Goal: Transaction & Acquisition: Purchase product/service

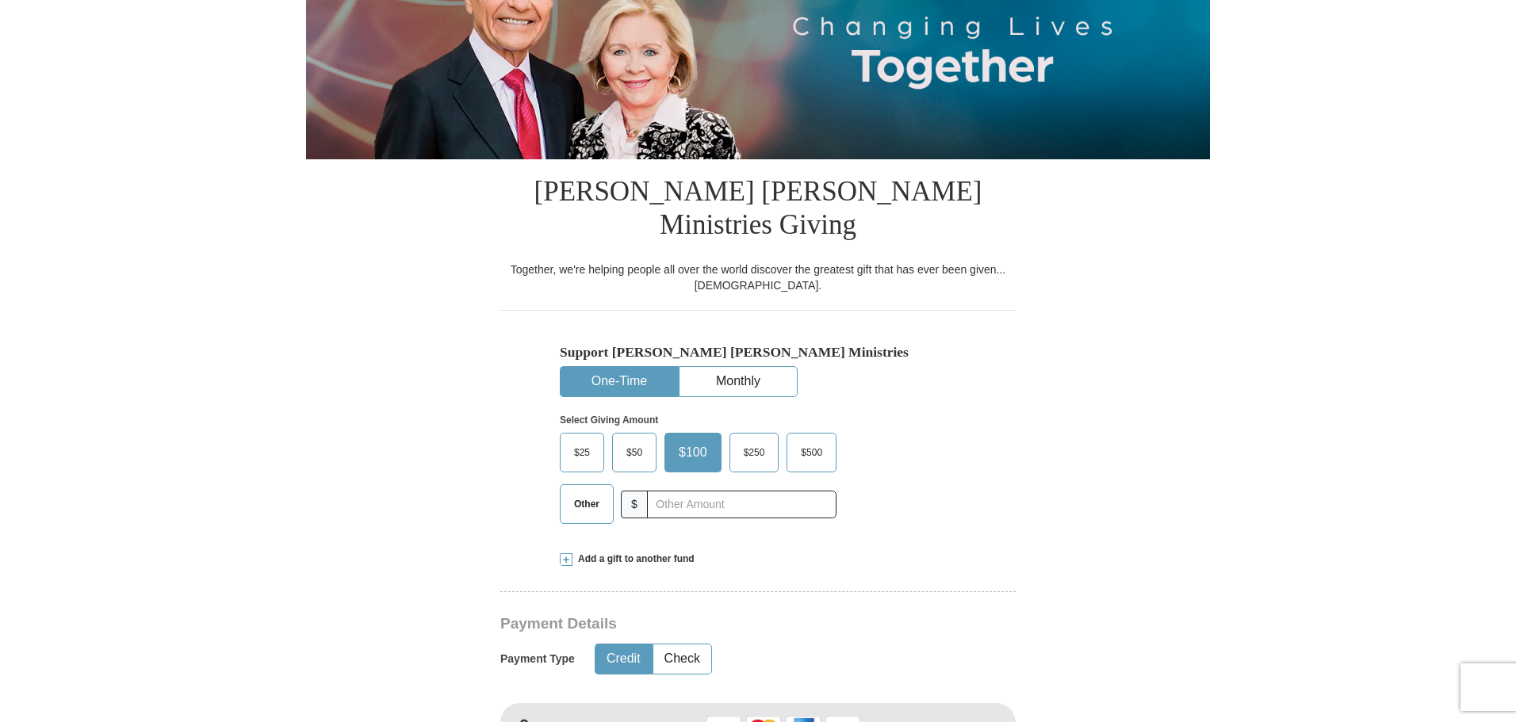
click at [587, 492] on span "Other" at bounding box center [586, 504] width 41 height 24
click at [0, 0] on input "Other" at bounding box center [0, 0] width 0 height 0
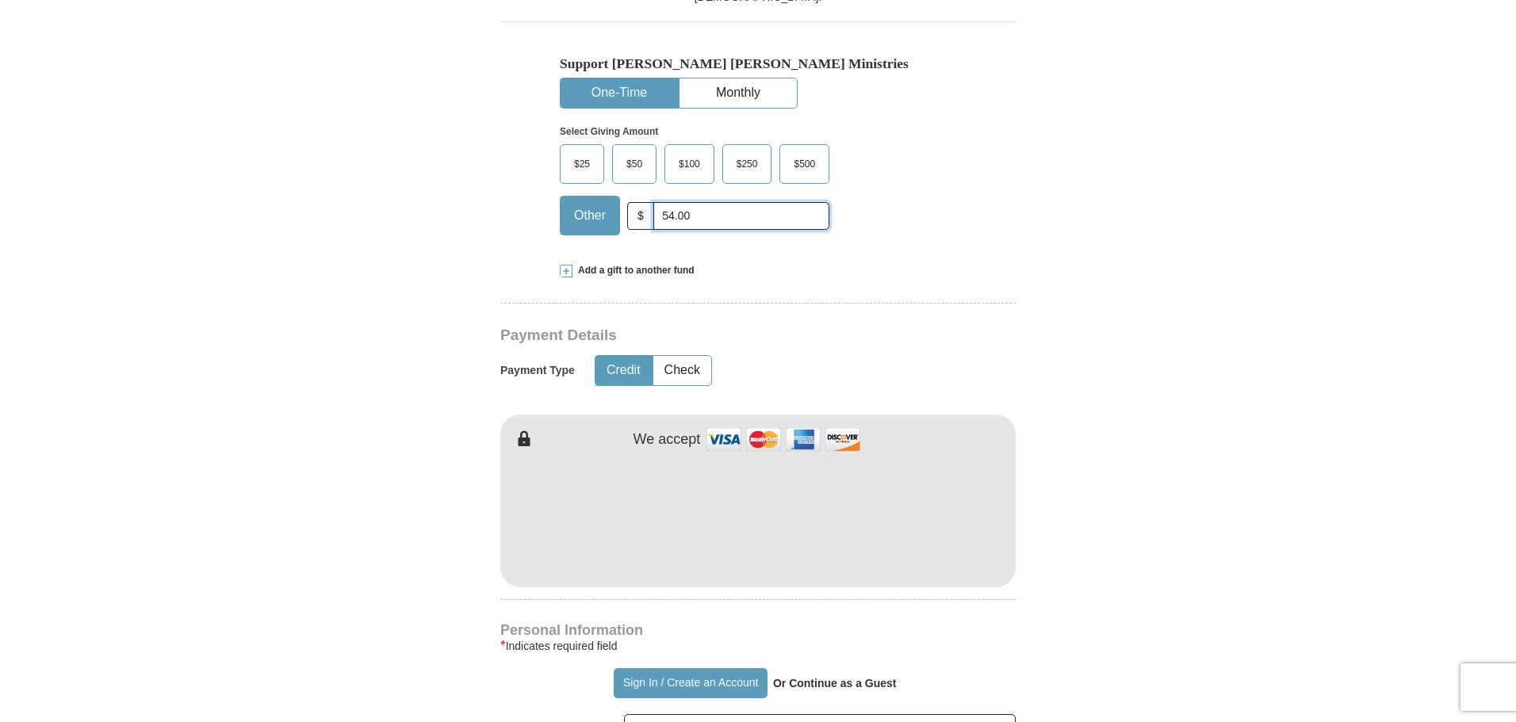
scroll to position [555, 0]
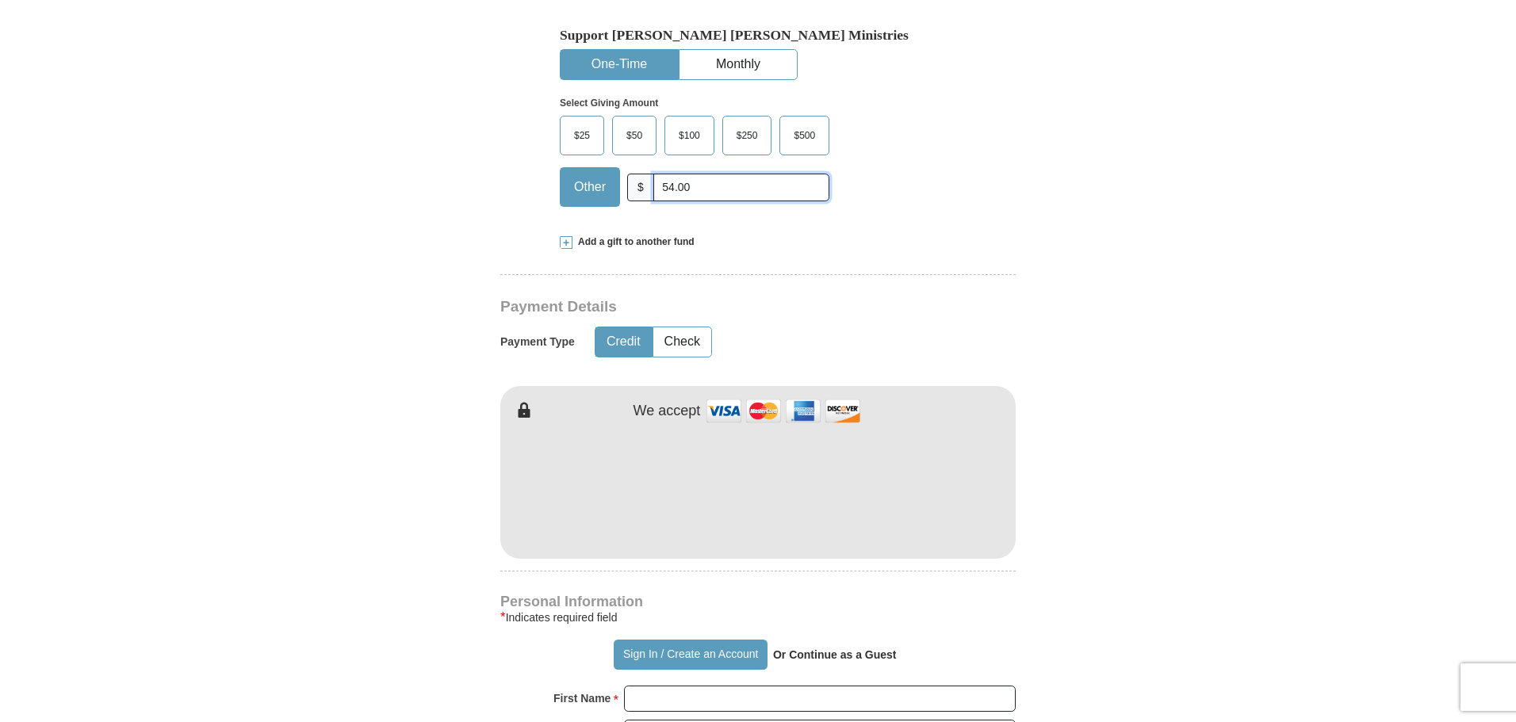
type input "54.00"
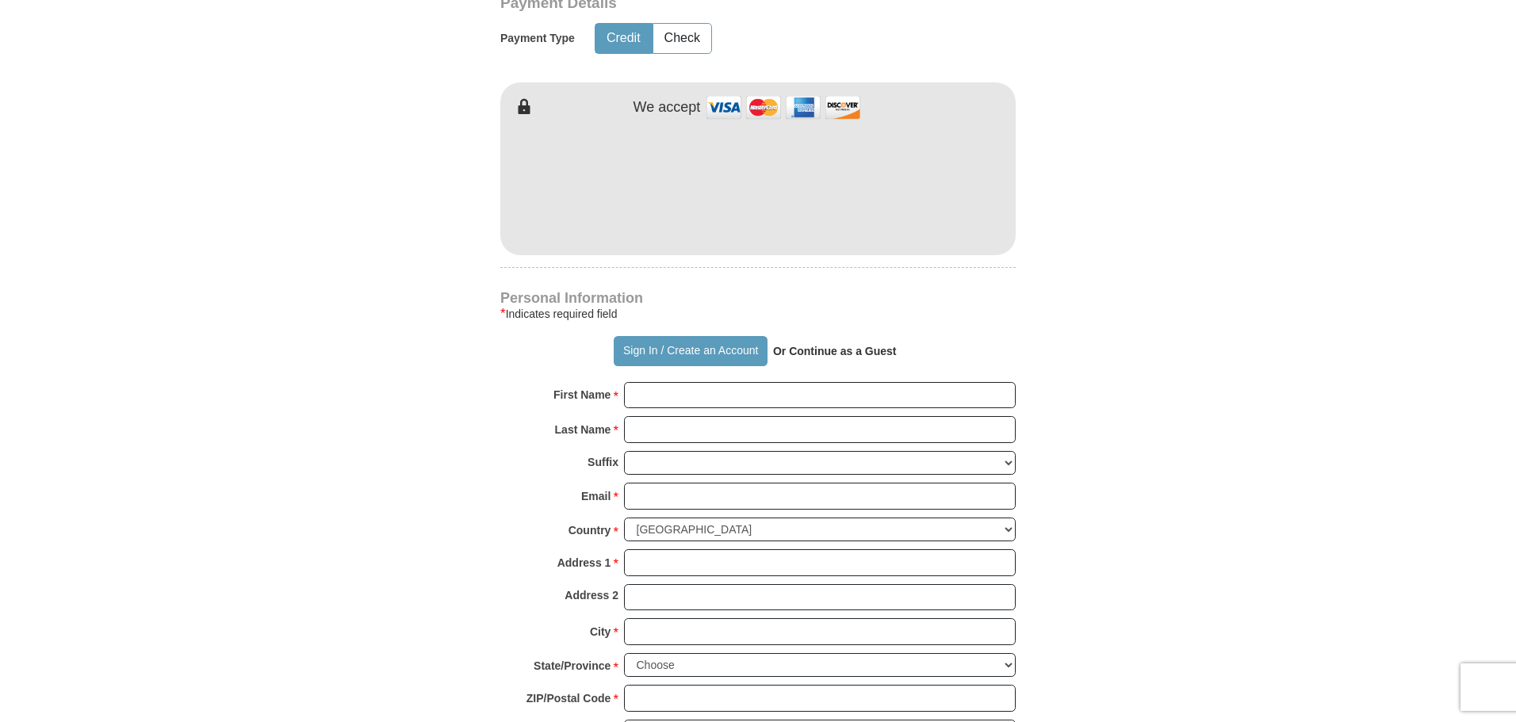
scroll to position [872, 0]
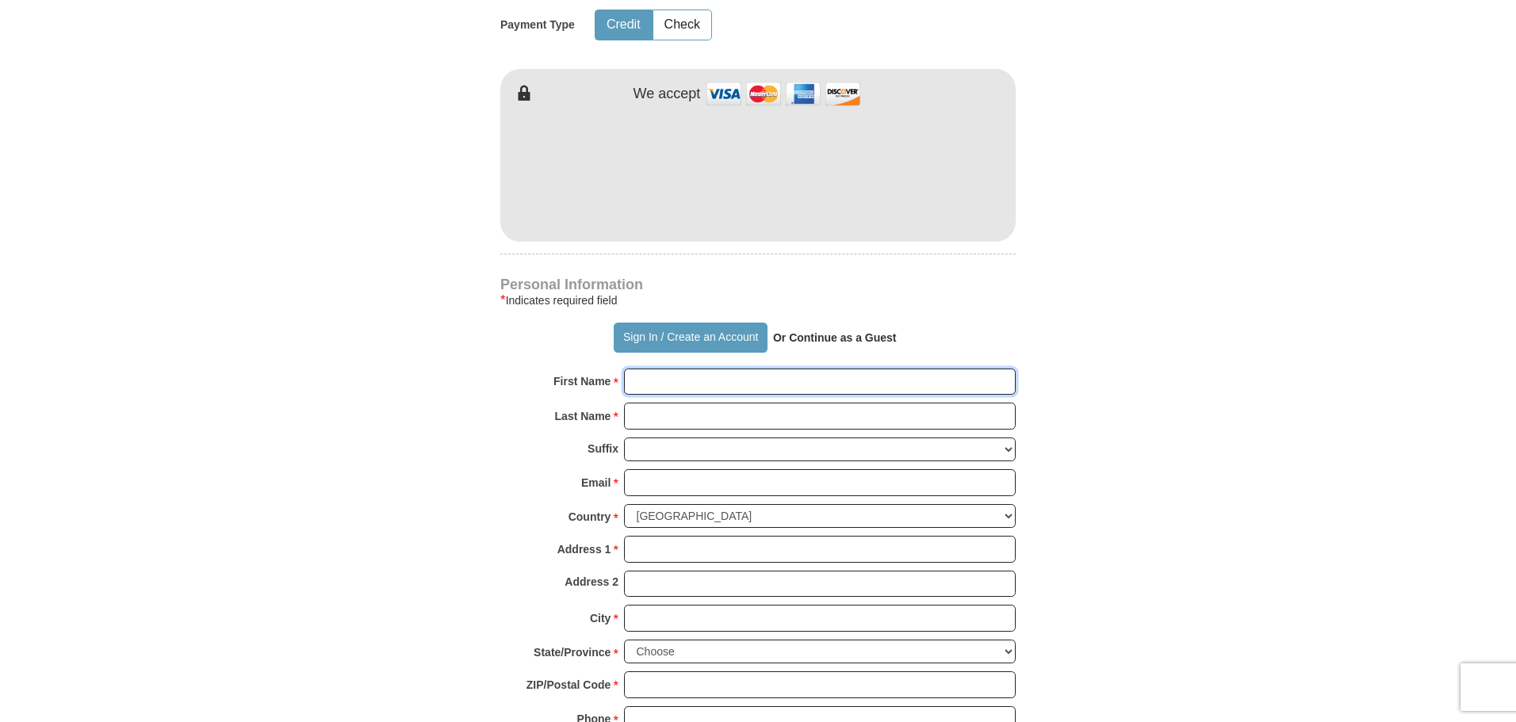
click at [646, 369] on input "First Name *" at bounding box center [820, 382] width 392 height 27
type input "[PERSON_NAME]"
type input "[EMAIL_ADDRESS][DOMAIN_NAME]"
type input "[STREET_ADDRESS]"
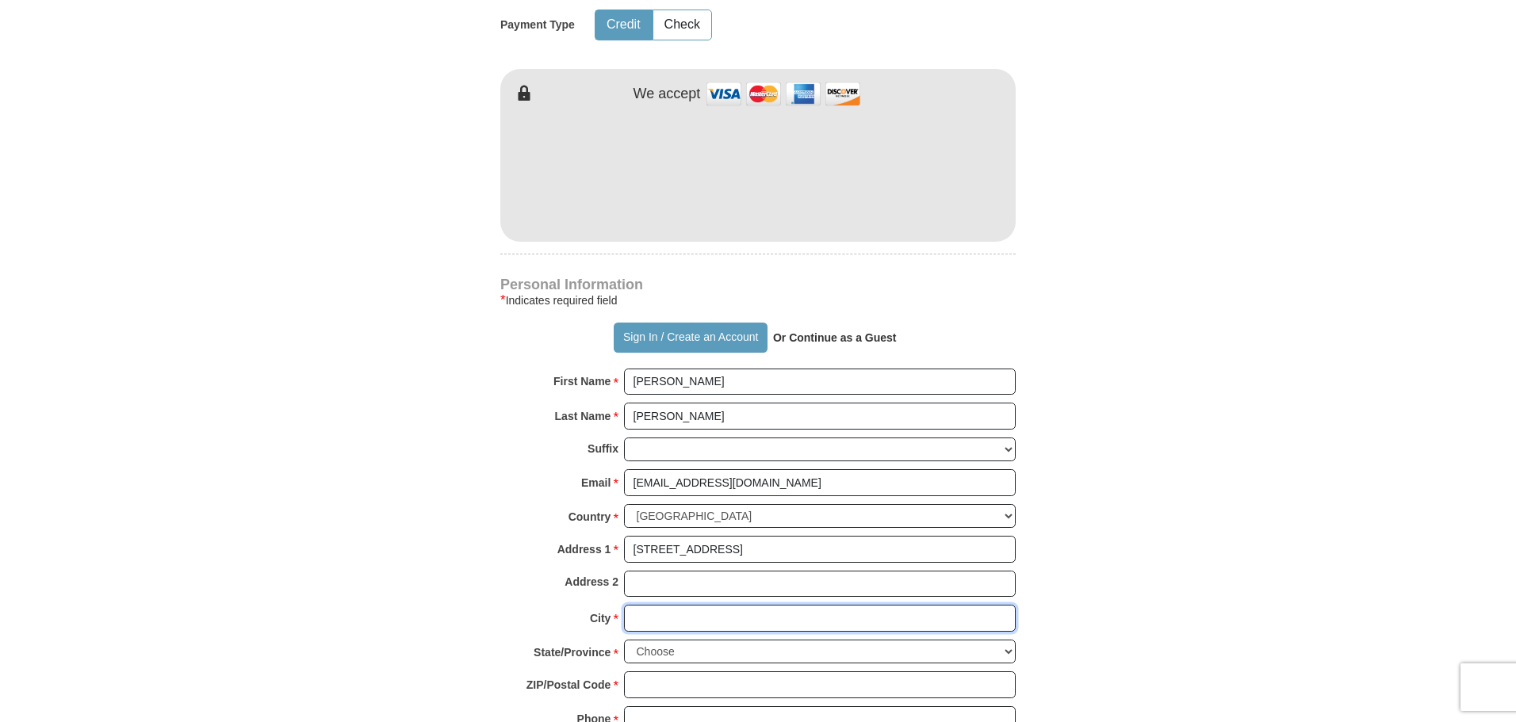
type input "TEMECULA"
select select "CA"
type input "92591-4511"
type input "9517648046"
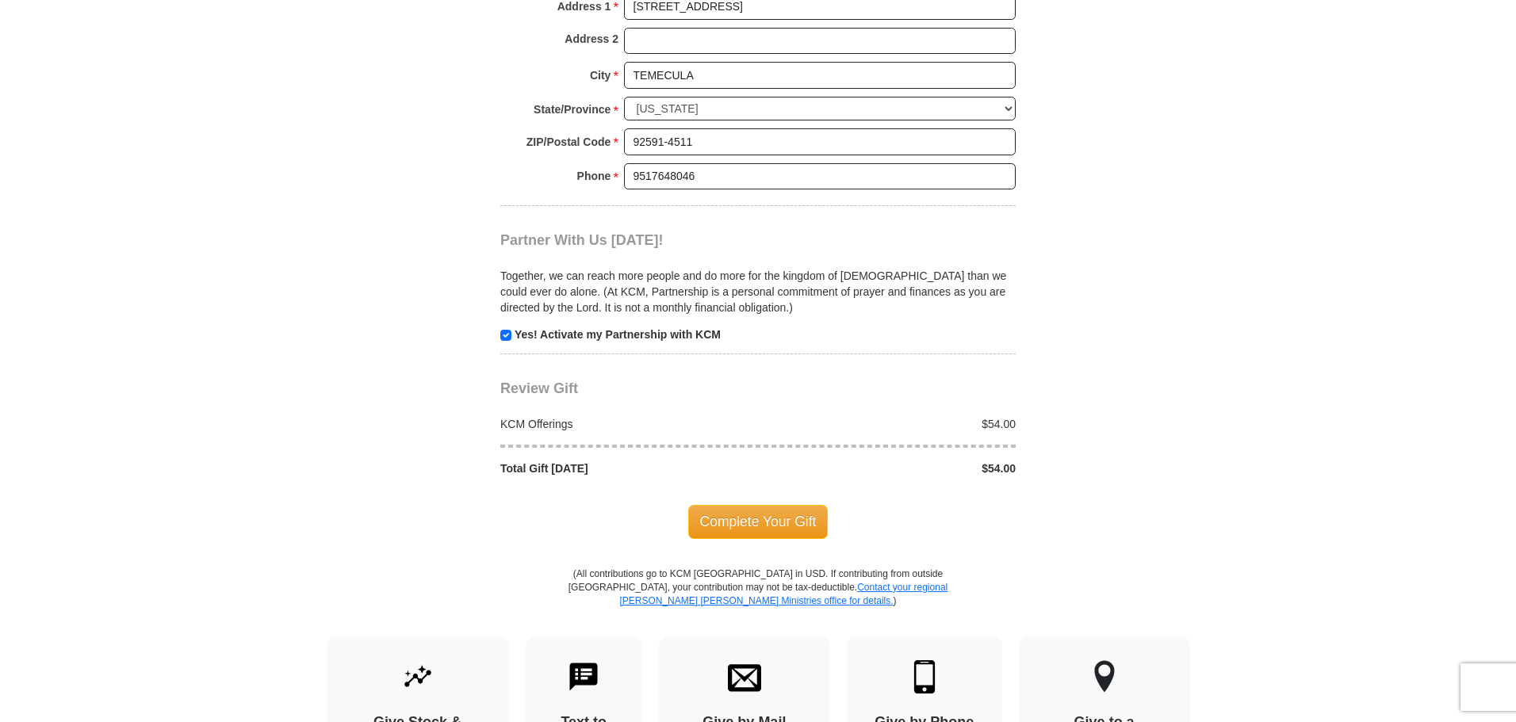
scroll to position [1427, 0]
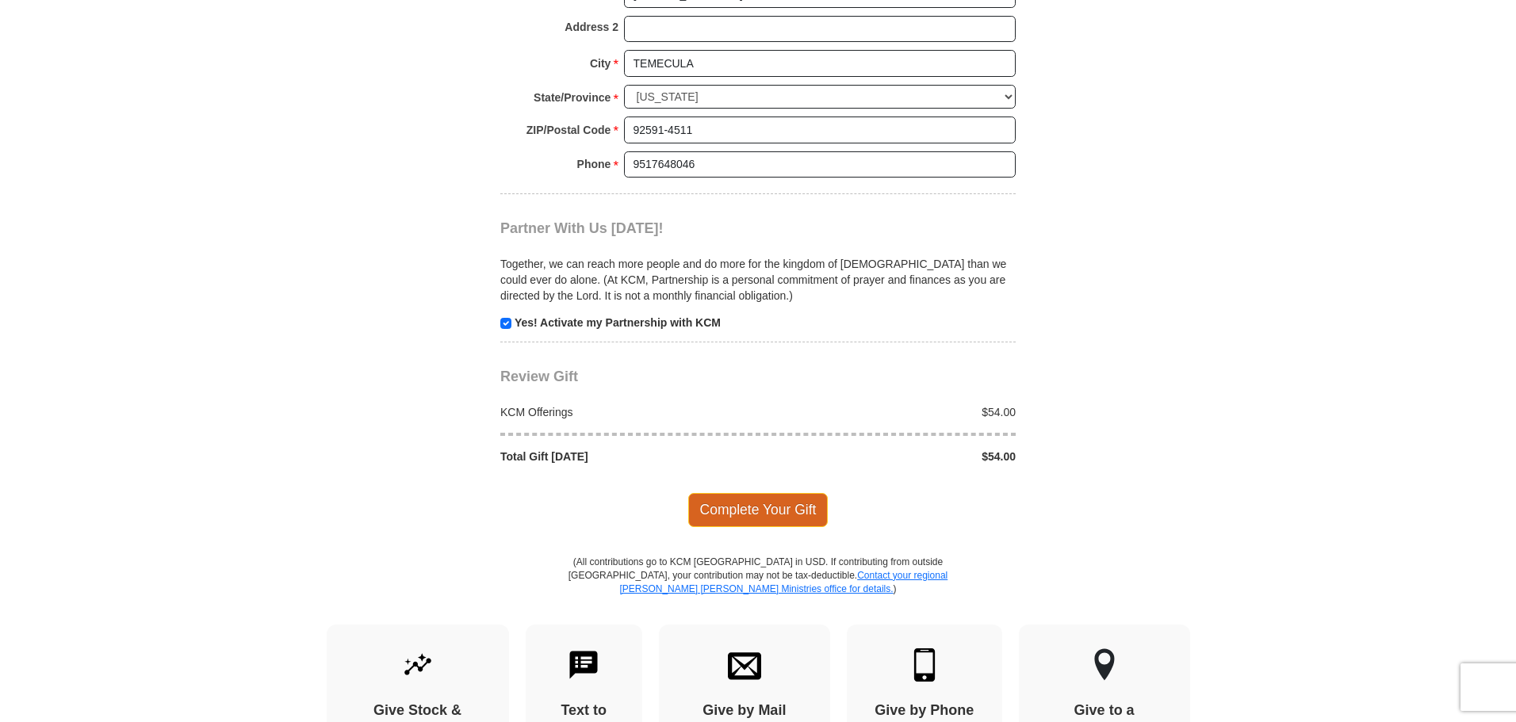
click at [760, 493] on span "Complete Your Gift" at bounding box center [758, 509] width 140 height 33
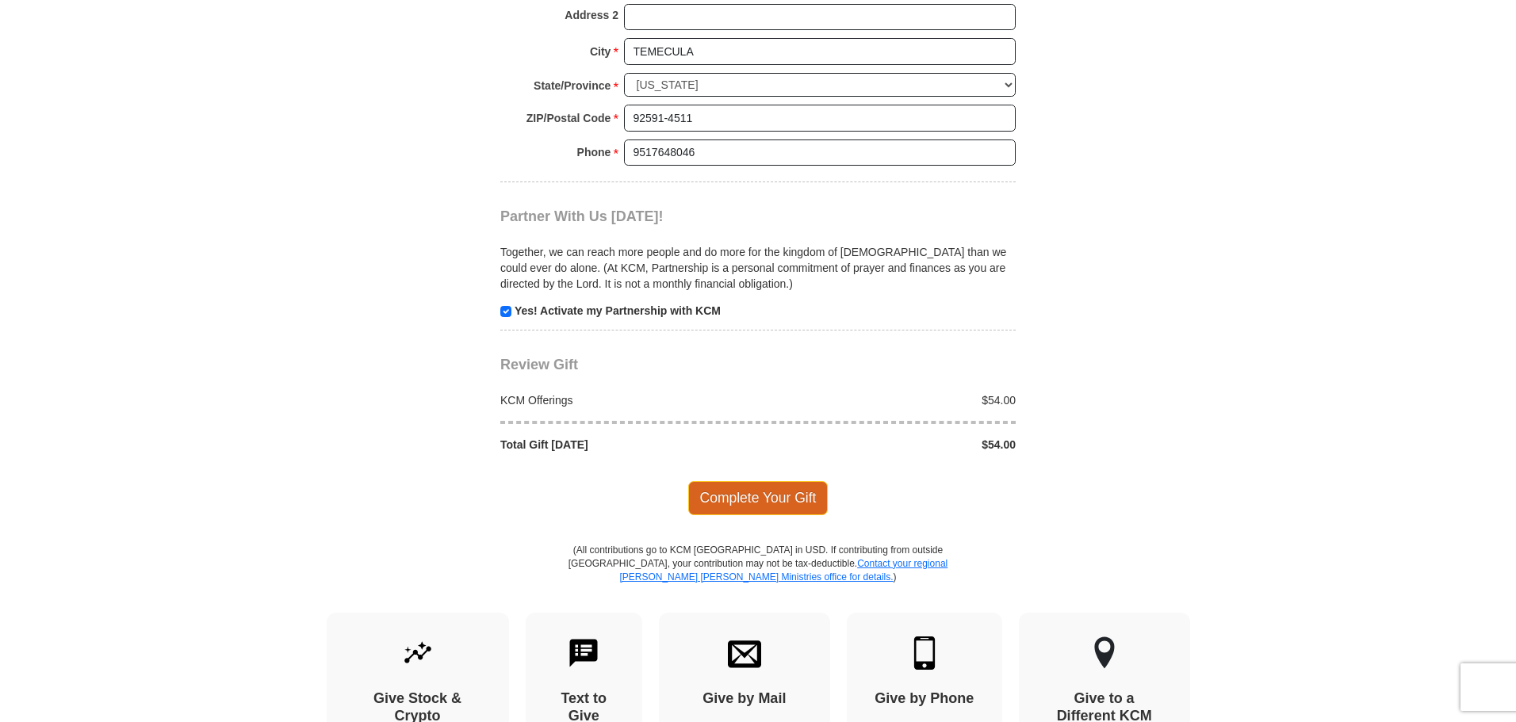
click at [740, 481] on span "Complete Your Gift" at bounding box center [758, 497] width 140 height 33
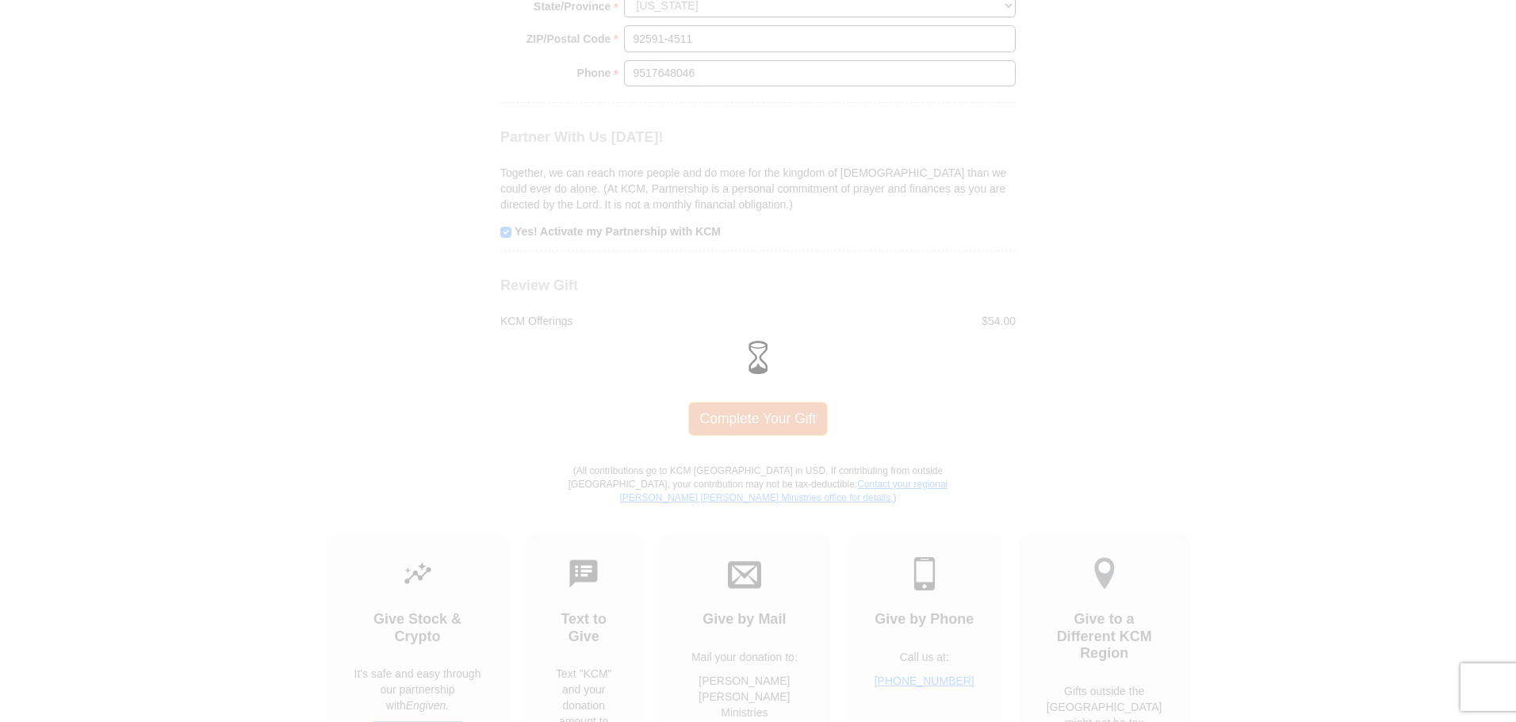
scroll to position [1439, 0]
